Goal: Task Accomplishment & Management: Manage account settings

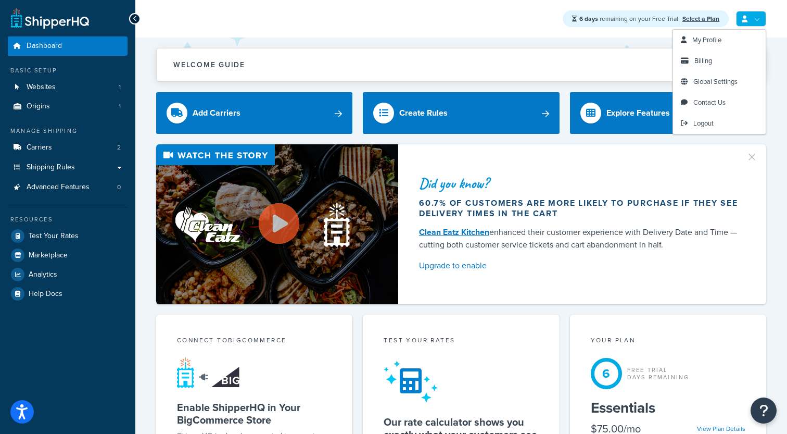
click at [751, 22] on link at bounding box center [751, 19] width 30 height 16
click at [718, 53] on link "Billing" at bounding box center [719, 60] width 93 height 21
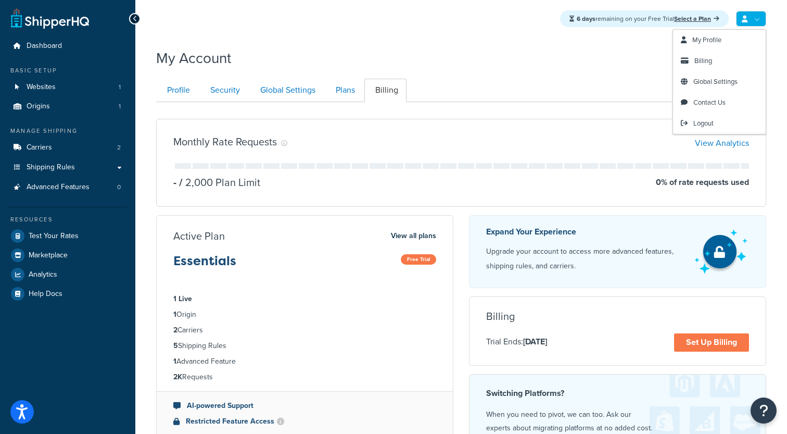
click at [766, 18] on link at bounding box center [751, 19] width 30 height 16
click at [692, 120] on link "Logout" at bounding box center [719, 123] width 93 height 21
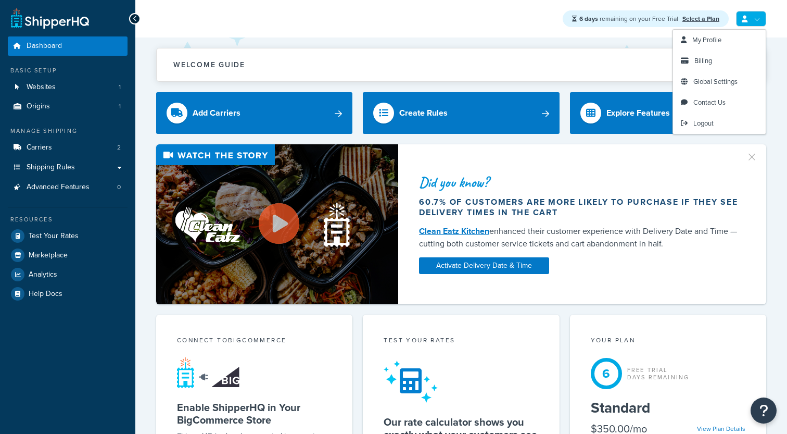
click at [752, 21] on link at bounding box center [751, 19] width 30 height 16
click at [702, 124] on span "Logout" at bounding box center [703, 123] width 20 height 10
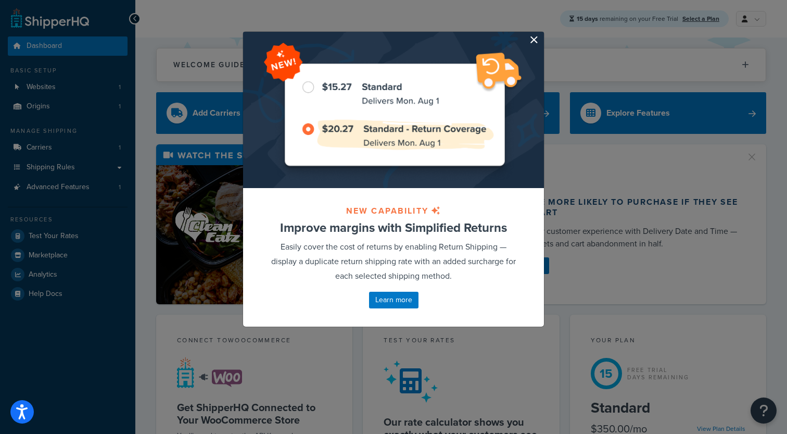
click at [541, 34] on button "button" at bounding box center [542, 33] width 3 height 3
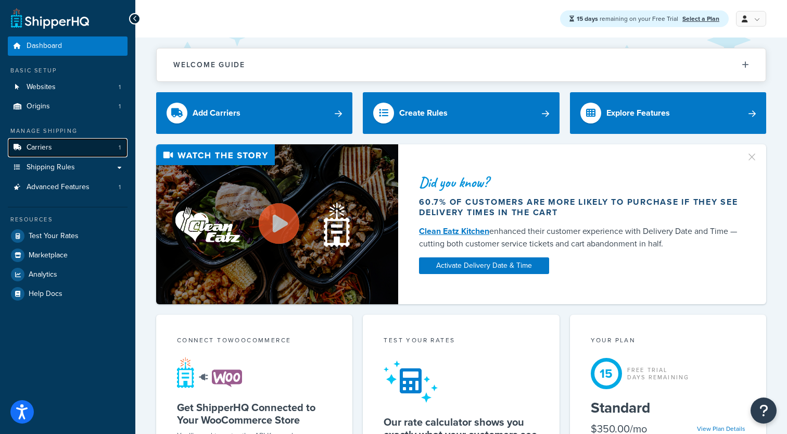
click at [65, 142] on link "Carriers 1" at bounding box center [68, 147] width 120 height 19
